Goal: Task Accomplishment & Management: Use online tool/utility

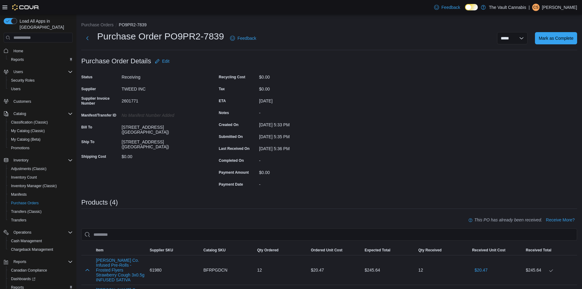
click at [105, 27] on li "Purchase Orders" at bounding box center [100, 25] width 38 height 6
click at [105, 24] on button "Purchase Orders" at bounding box center [97, 24] width 32 height 5
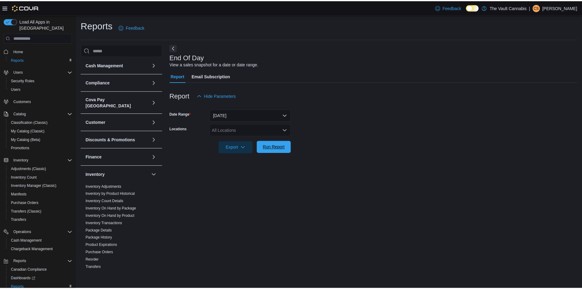
scroll to position [28, 0]
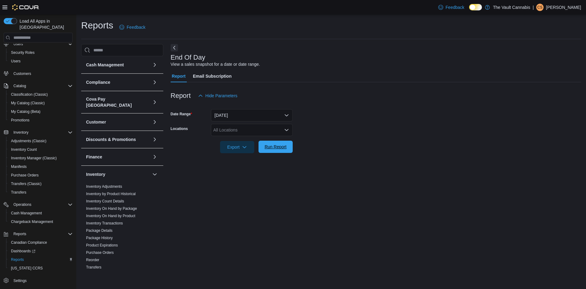
click at [276, 148] on span "Run Report" at bounding box center [276, 147] width 22 height 6
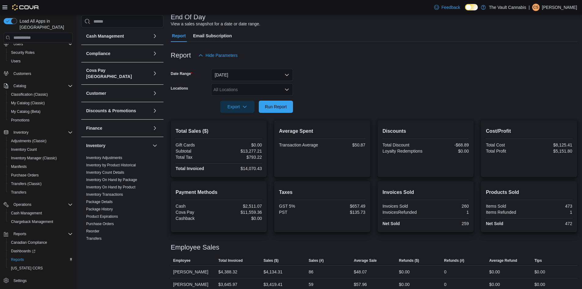
scroll to position [85, 0]
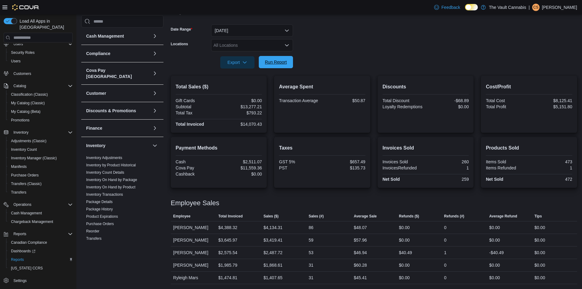
click at [277, 64] on span "Run Report" at bounding box center [276, 62] width 22 height 6
click at [273, 64] on span "Run Report" at bounding box center [276, 62] width 22 height 6
